Goal: Task Accomplishment & Management: Manage account settings

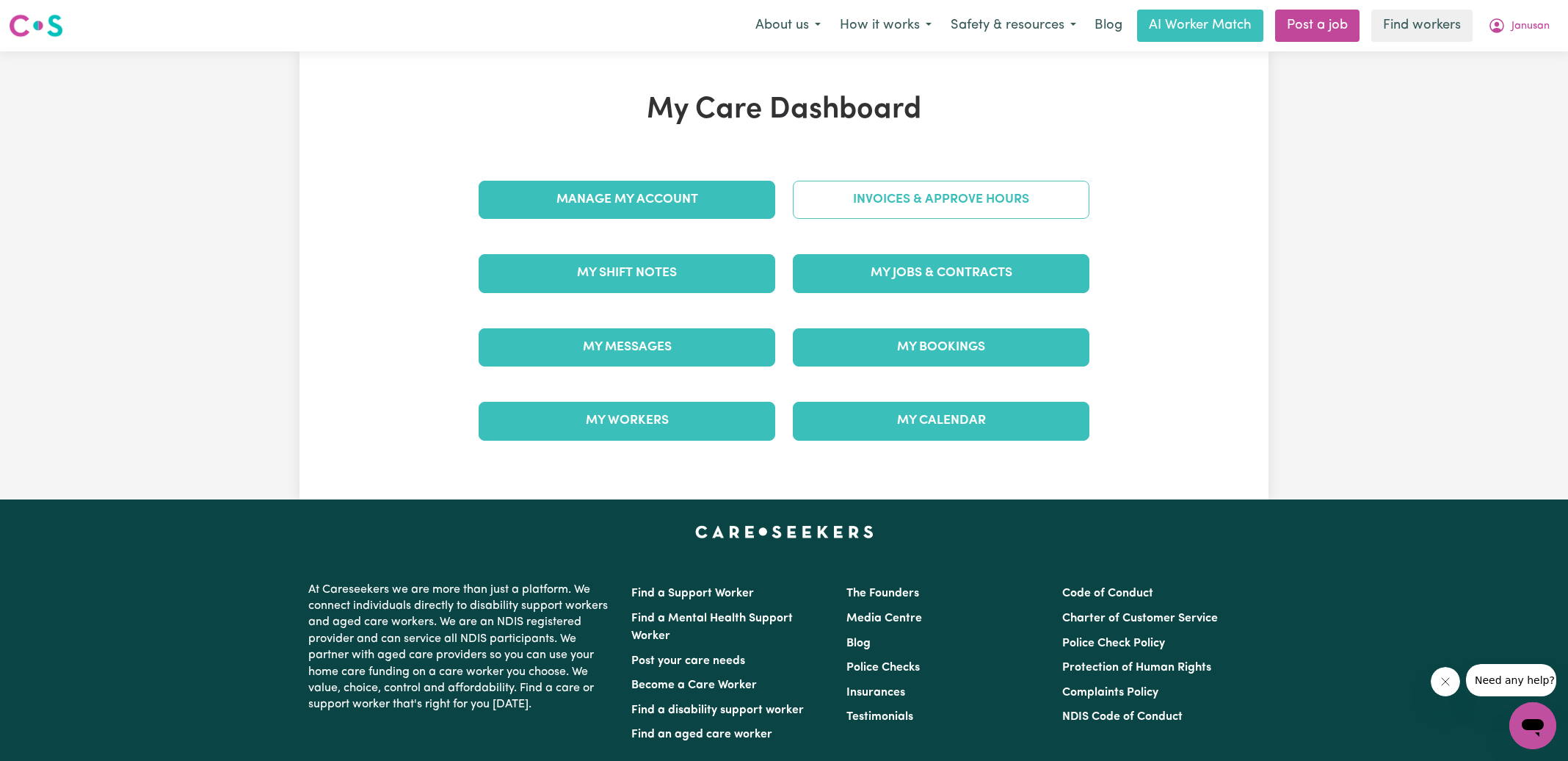
click at [912, 195] on link "Invoices & Approve Hours" at bounding box center [941, 200] width 297 height 39
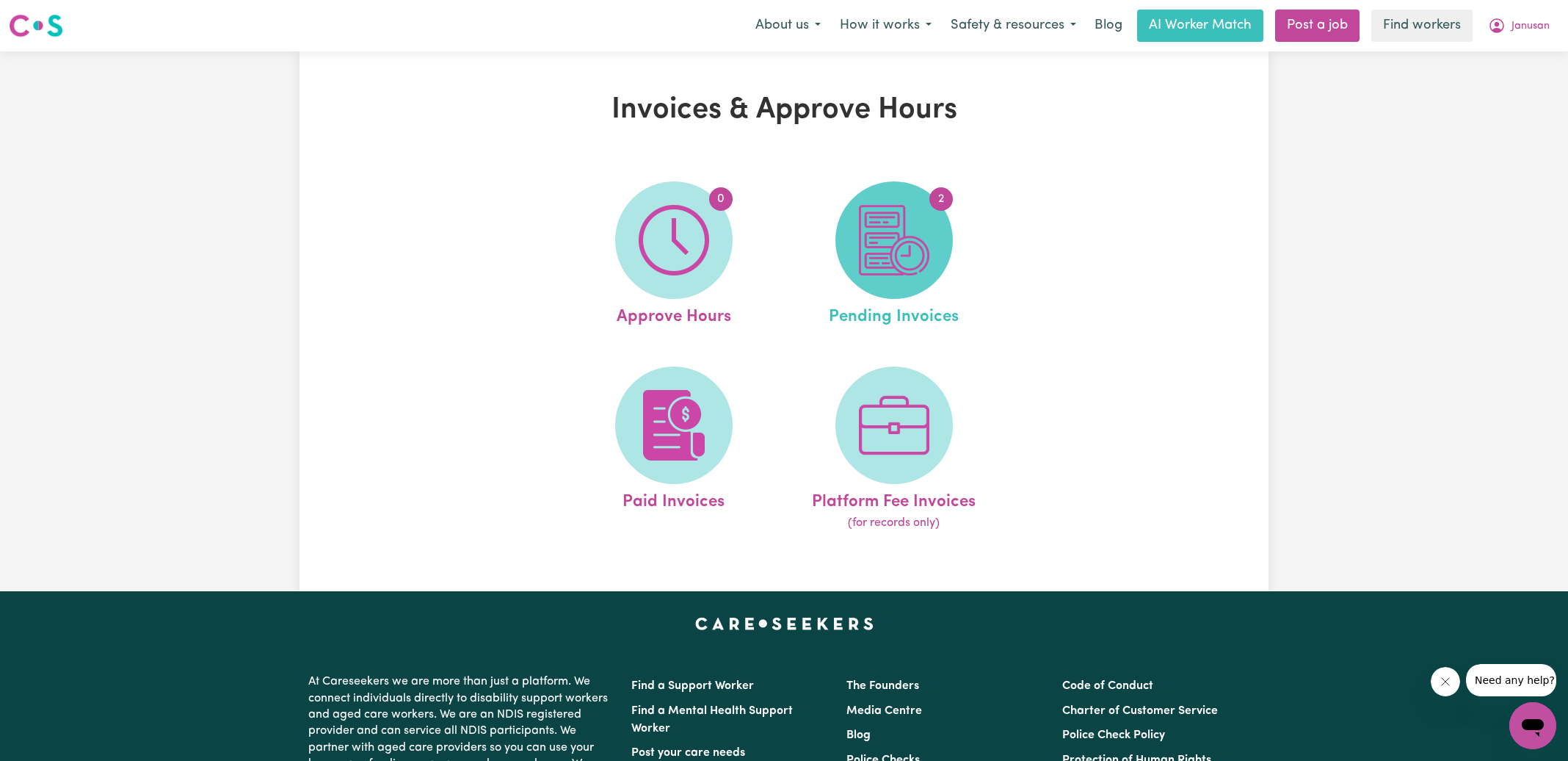
click at [878, 237] on img at bounding box center [894, 241] width 70 height 70
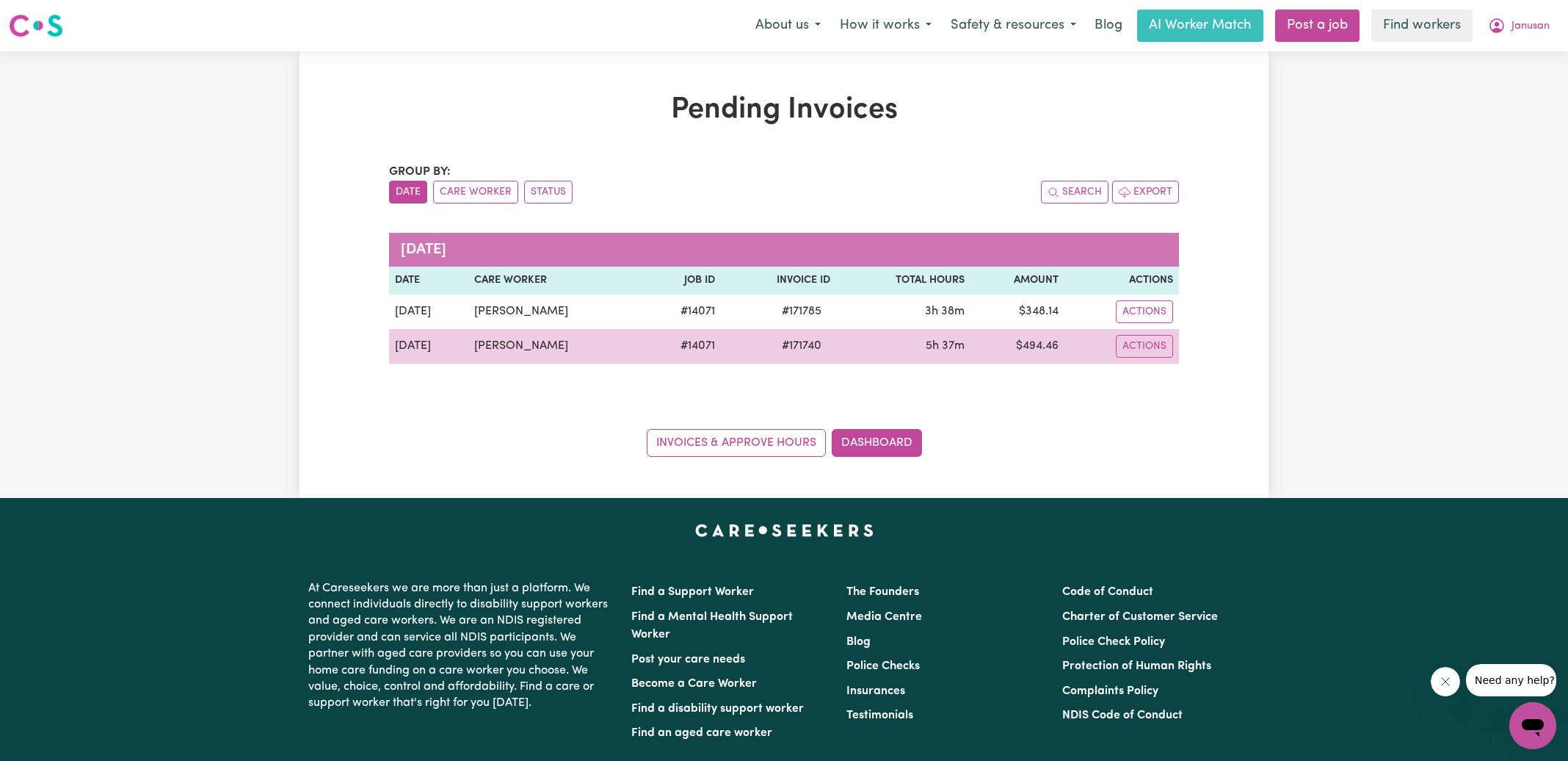
click at [802, 349] on span "# 171740" at bounding box center [802, 345] width 57 height 18
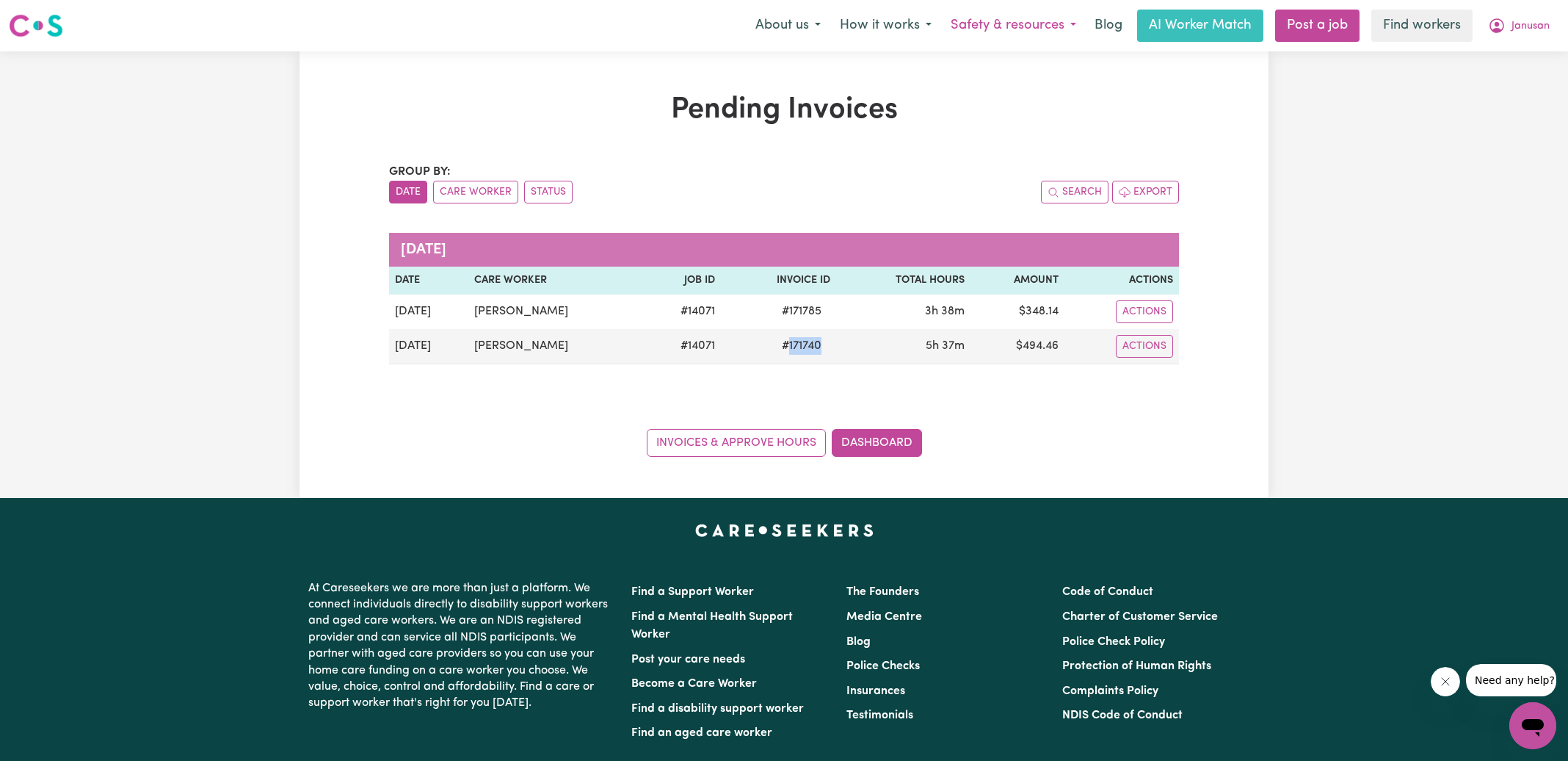
copy span "171740"
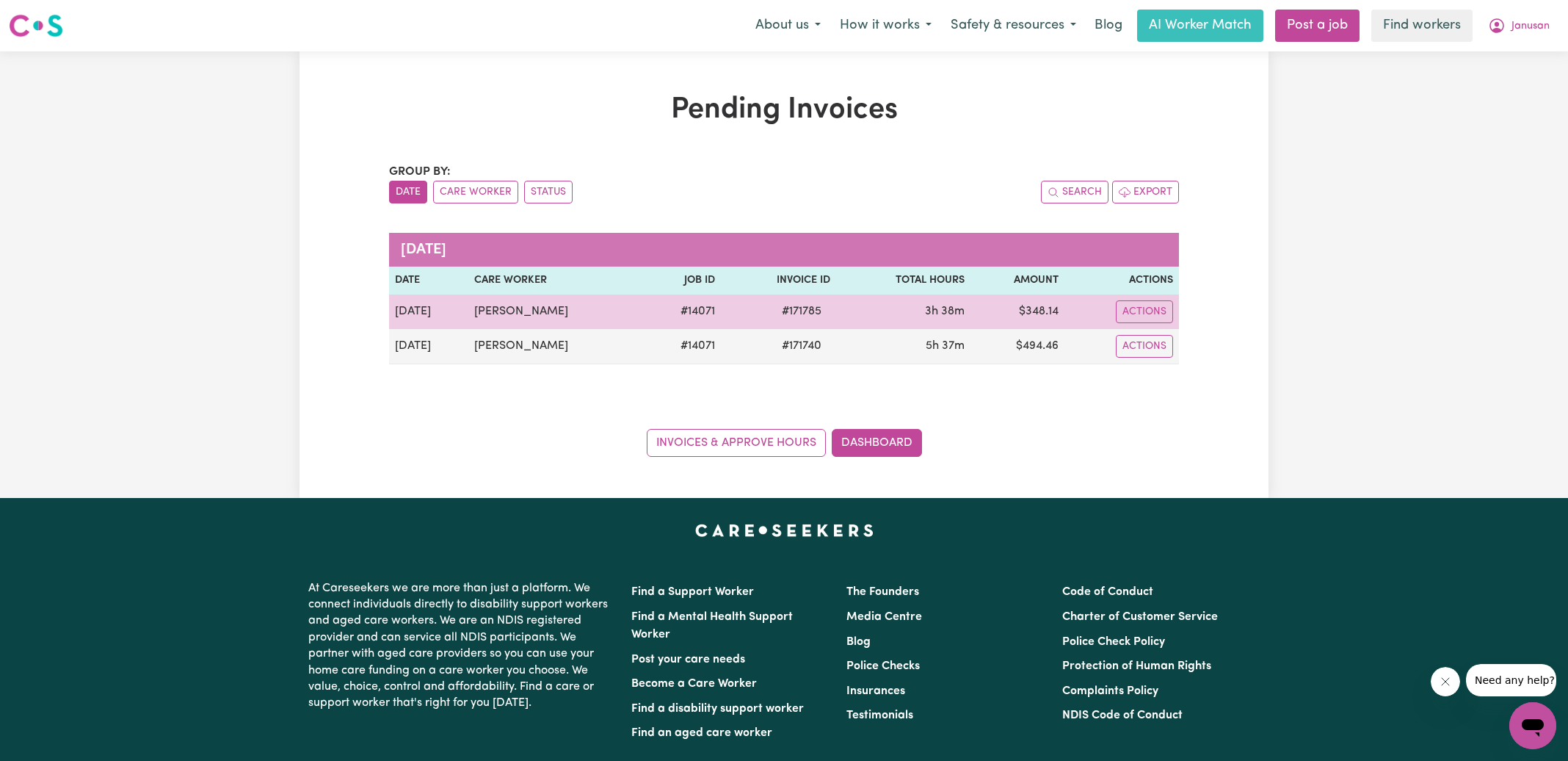
click at [798, 313] on span "# 171785" at bounding box center [802, 311] width 57 height 18
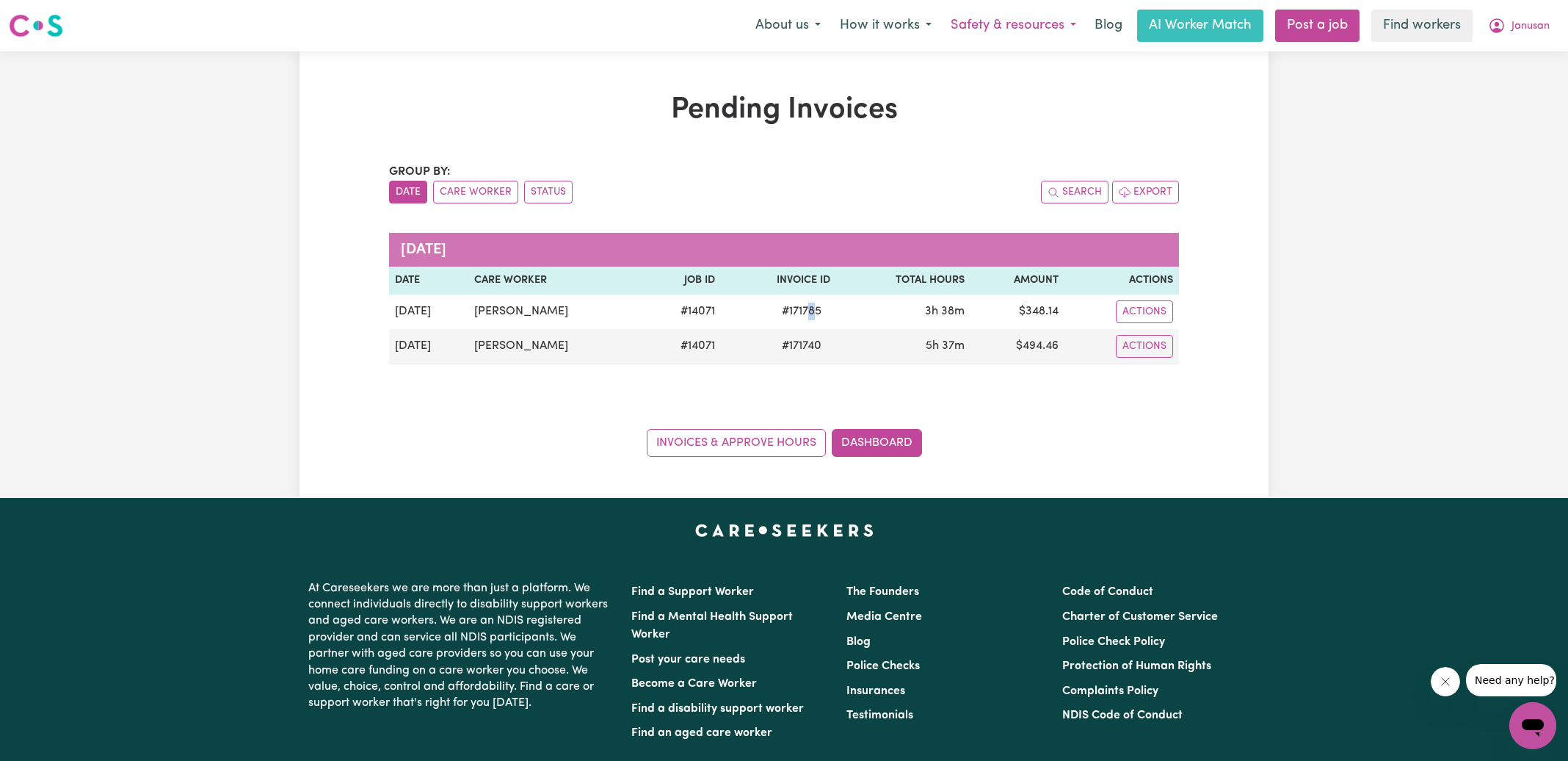
copy span "8"
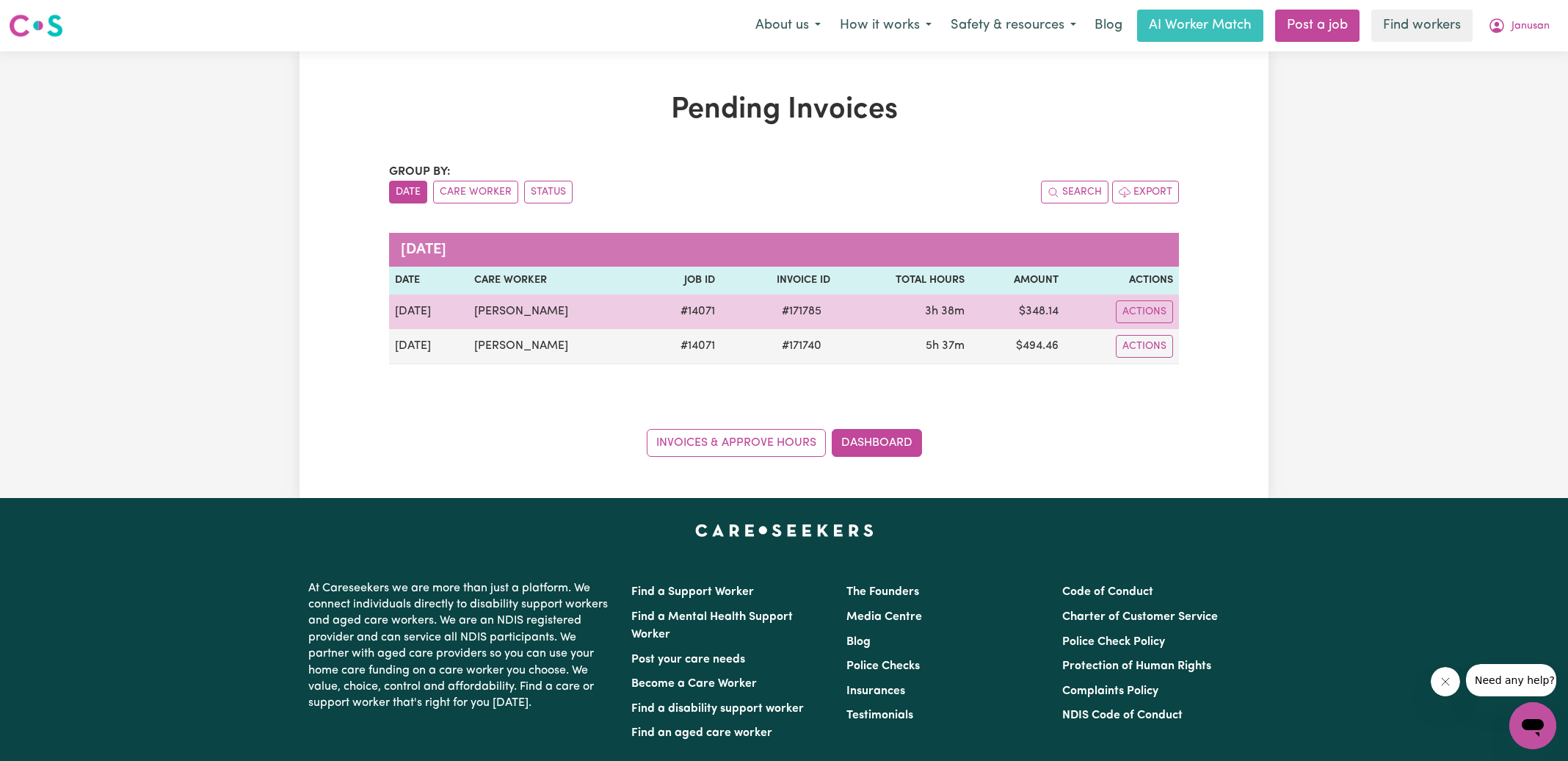
click at [791, 312] on span "# 171785" at bounding box center [802, 311] width 57 height 18
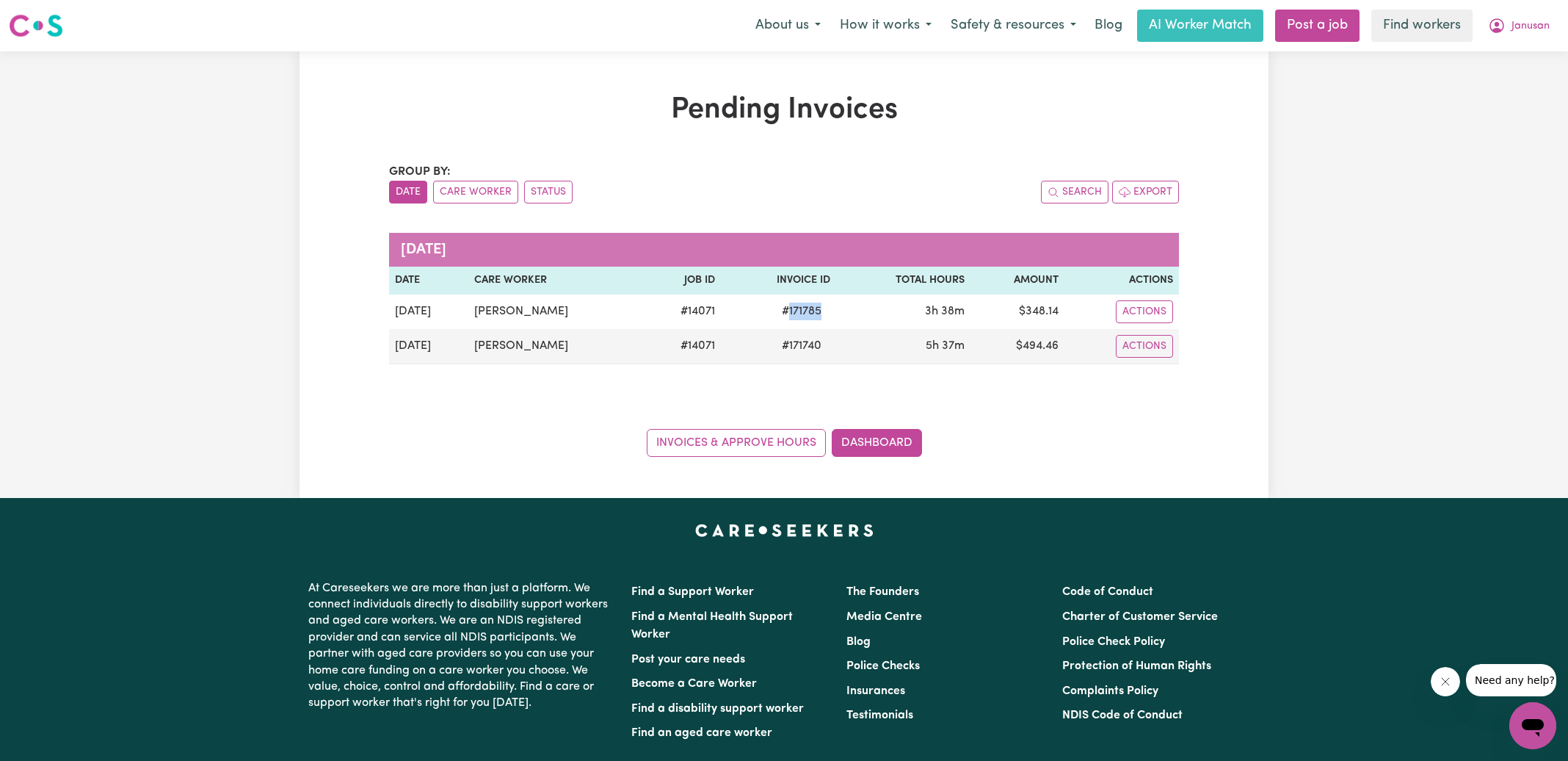
copy span "171785"
click at [1508, 27] on button "Janusan" at bounding box center [1519, 25] width 80 height 31
click at [1498, 86] on link "Logout" at bounding box center [1500, 84] width 116 height 28
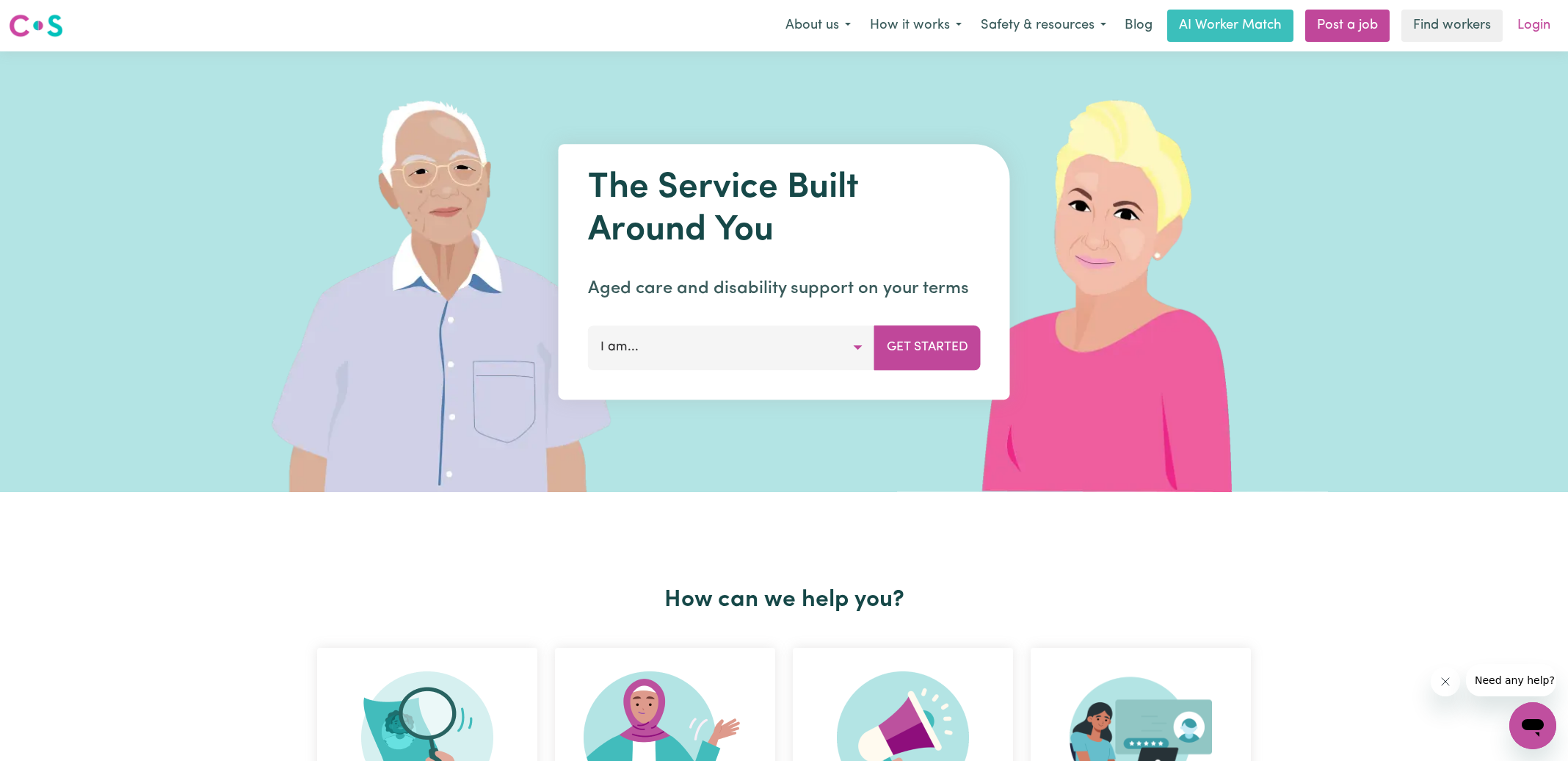
click at [1544, 30] on link "Login" at bounding box center [1534, 25] width 50 height 33
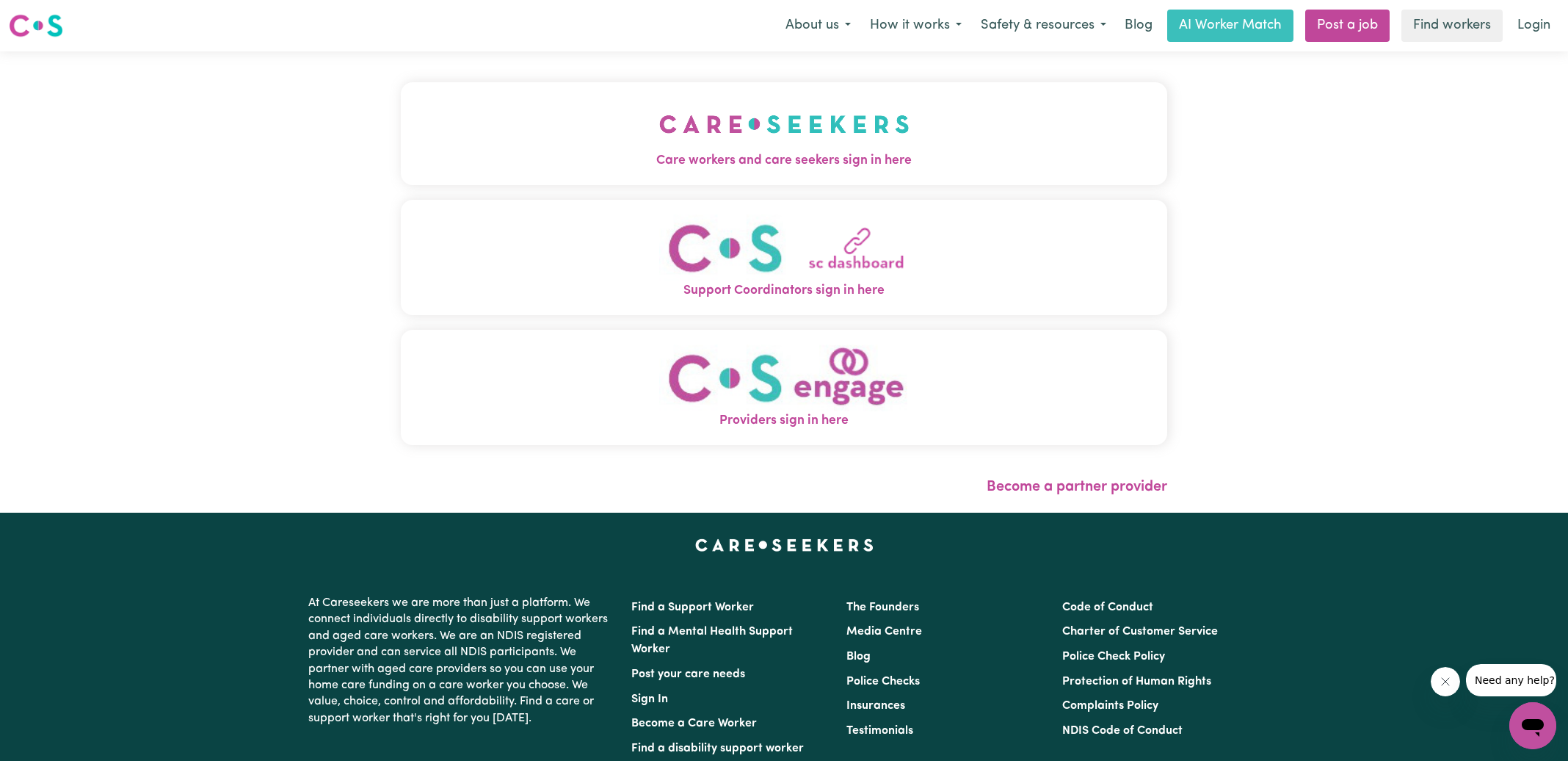
click at [801, 141] on img "Care workers and care seekers sign in here" at bounding box center [784, 124] width 250 height 54
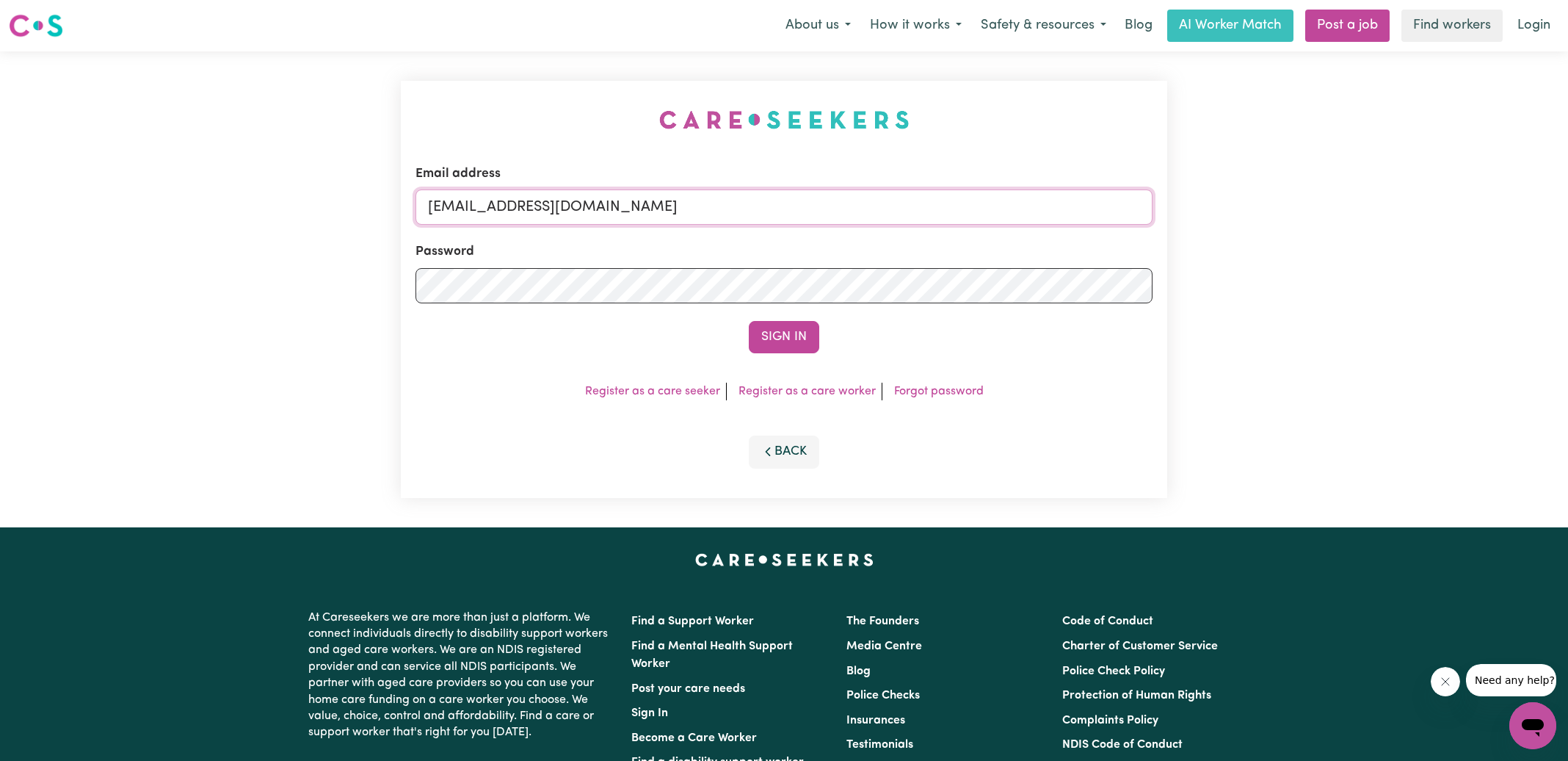
drag, startPoint x: 502, startPoint y: 208, endPoint x: 1065, endPoint y: 234, distance: 563.6
click at [1065, 234] on form "Email address [EMAIL_ADDRESS][DOMAIN_NAME] Password Sign In" at bounding box center [784, 258] width 737 height 189
type input "[EMAIL_ADDRESS][DOMAIN_NAME]"
click at [749, 321] on button "Sign In" at bounding box center [784, 337] width 70 height 33
